Goal: Check status

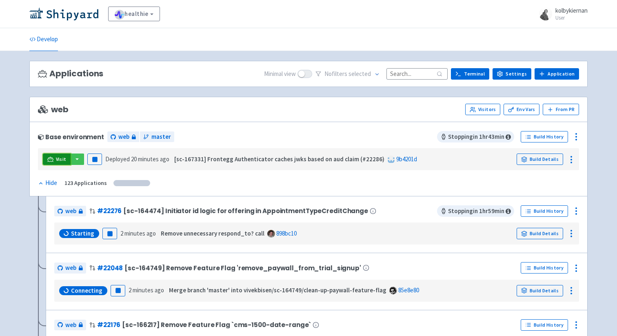
click at [63, 157] on span "Visit" at bounding box center [61, 159] width 11 height 7
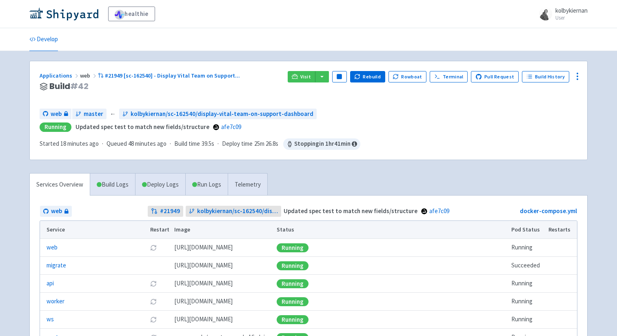
click at [421, 125] on span "Running Updated spec test to match new fields/structure afe7c09" at bounding box center [308, 126] width 537 height 9
click at [311, 77] on span "Visit" at bounding box center [305, 76] width 11 height 7
